Goal: Task Accomplishment & Management: Manage account settings

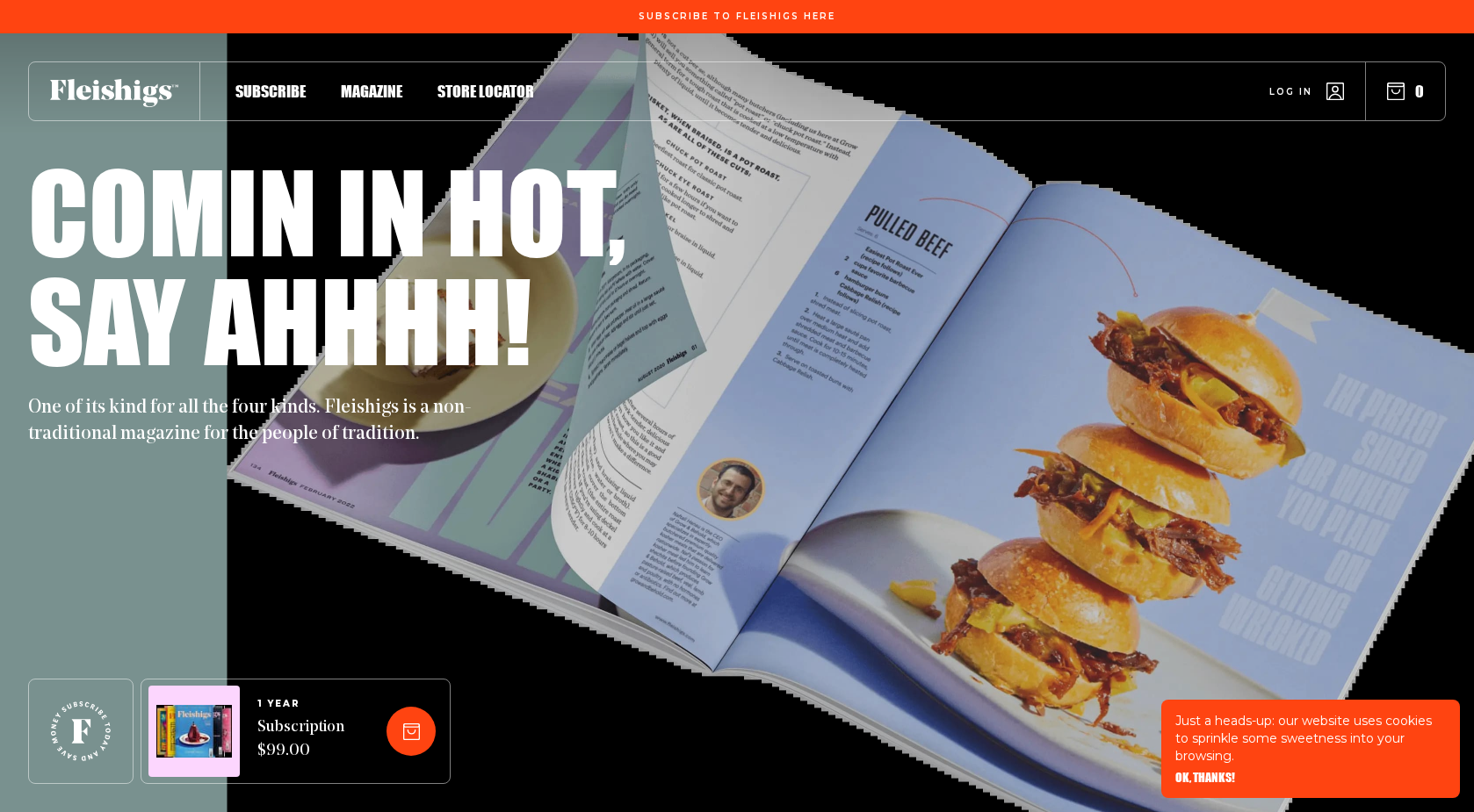
click at [1336, 95] on icon "button" at bounding box center [1335, 91] width 18 height 18
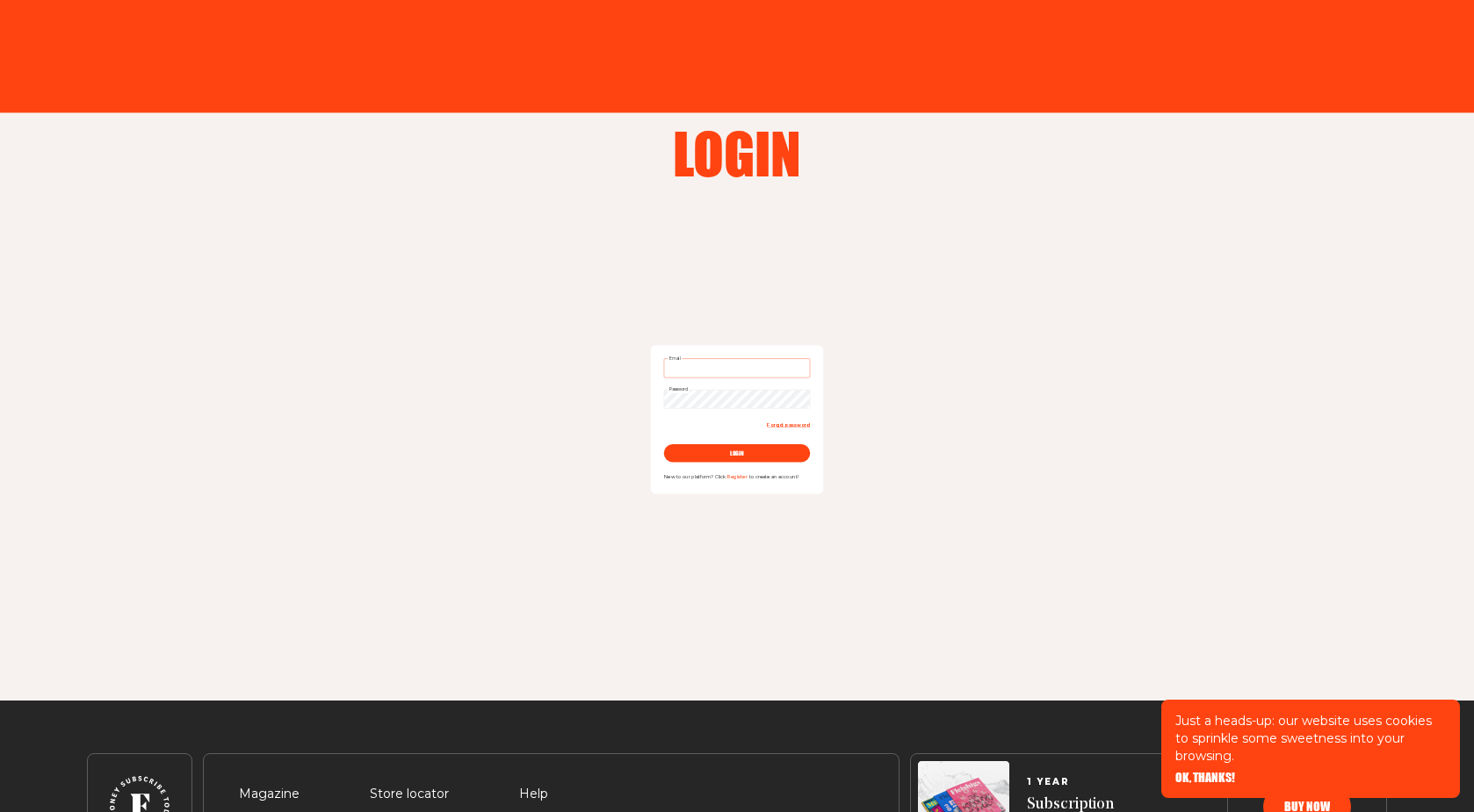
type input "ljaesq@gmail.com"
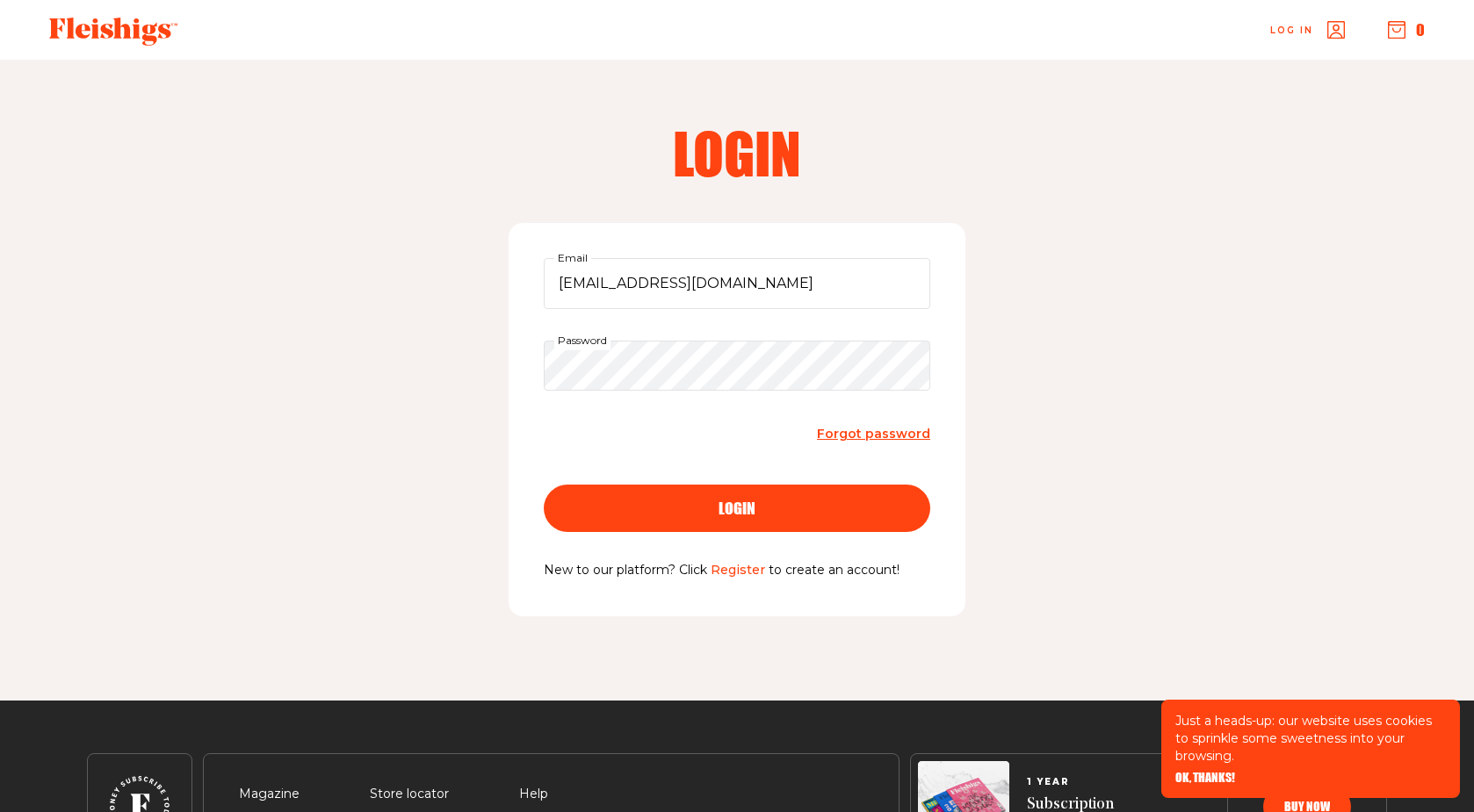
click at [767, 513] on div "login" at bounding box center [737, 508] width 317 height 16
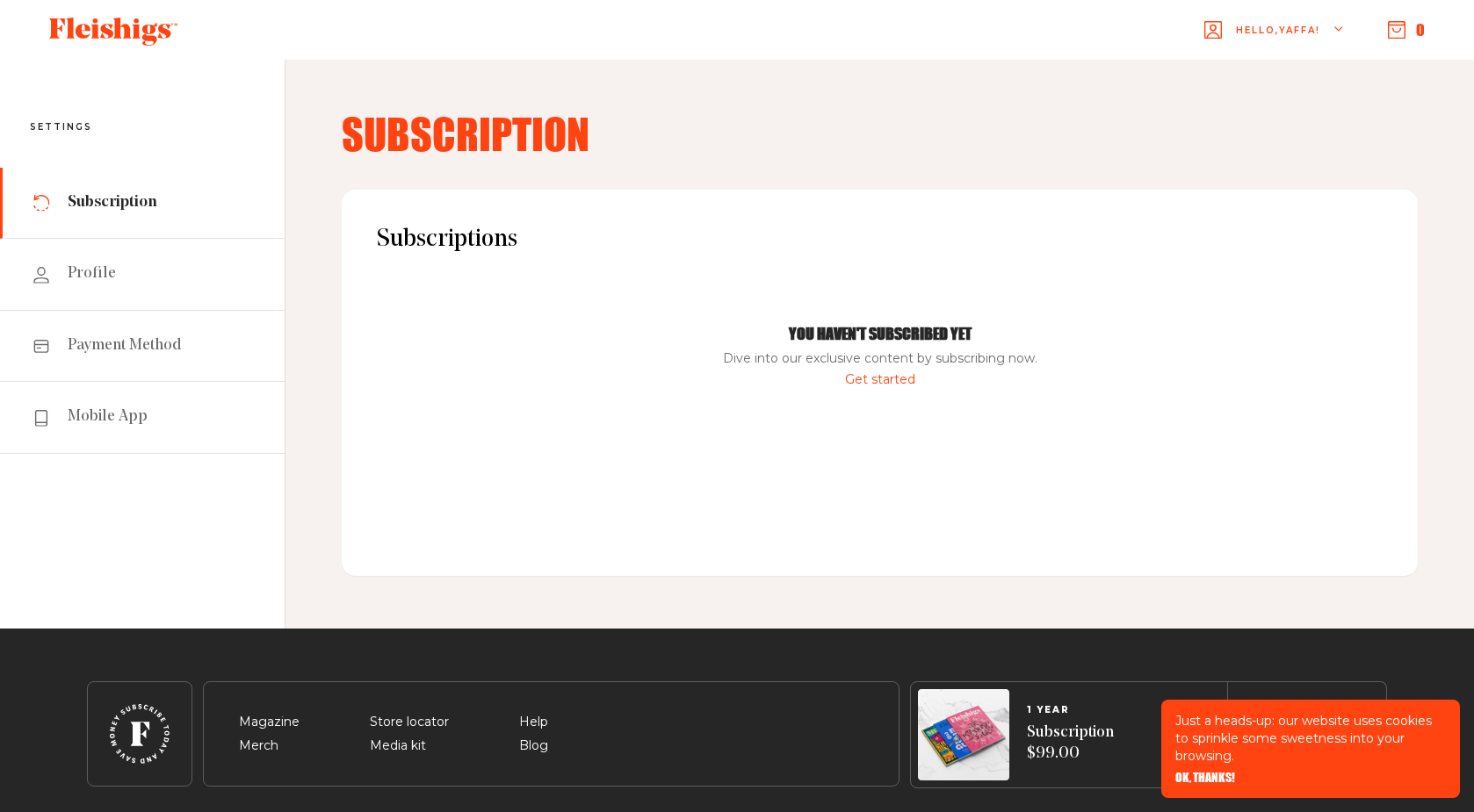
click at [1407, 39] on div "Hello, Yaffa ! 0" at bounding box center [839, 30] width 1212 height 70
click at [1395, 34] on icon "button" at bounding box center [1397, 30] width 18 height 18
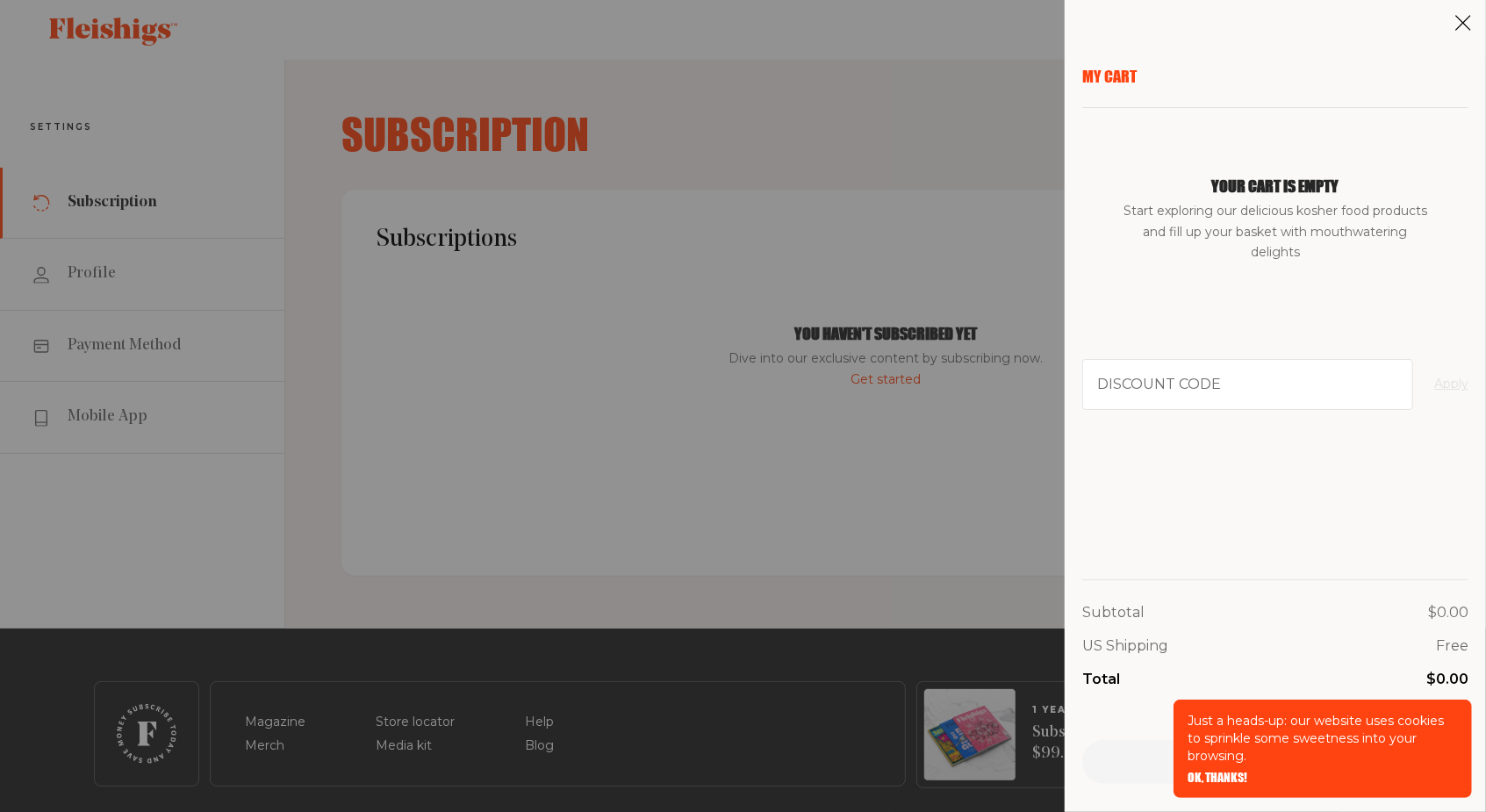
click at [959, 276] on div "My Cart Your cart is empty Start exploring our delicious kosher food products a…" at bounding box center [743, 406] width 1486 height 812
